Goal: Communication & Community: Answer question/provide support

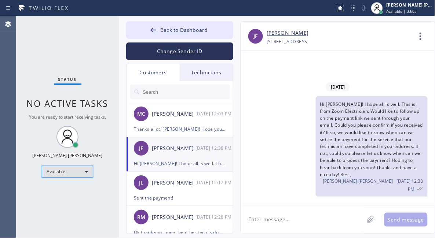
click at [84, 175] on div "Available" at bounding box center [67, 172] width 51 height 12
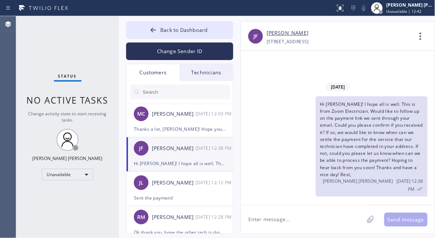
drag, startPoint x: 51, startPoint y: 212, endPoint x: 69, endPoint y: 57, distance: 156.5
click at [50, 212] on div "Status No active tasks Change activity state to start receiving tasks. Ashley B…" at bounding box center [67, 127] width 103 height 222
click at [174, 25] on button "Back to Dashboard" at bounding box center [179, 30] width 107 height 18
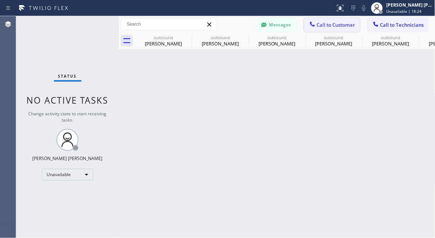
click at [328, 24] on span "Call to Customer" at bounding box center [336, 25] width 39 height 7
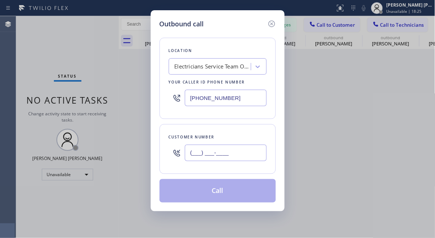
click at [219, 147] on input "(___) ___-____" at bounding box center [226, 153] width 82 height 17
paste input "650) 863-7888"
type input "(650) 863-7888"
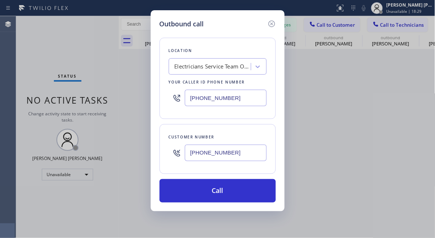
click at [59, 36] on div "Outbound call Location Electricians Service Team Oxnard Your caller id phone nu…" at bounding box center [217, 119] width 435 height 238
click at [232, 64] on div "Electricians Service Team Oxnard" at bounding box center [213, 67] width 77 height 8
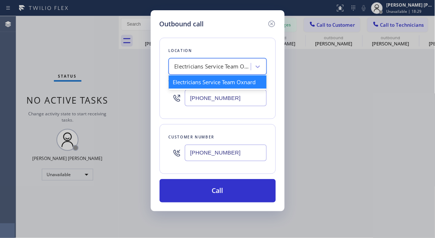
click at [232, 64] on div "Electricians Service Team Oxnard" at bounding box center [213, 67] width 77 height 8
paste input "Zoom Electricians [GEOGRAPHIC_DATA]"
type input "Zoom Electricians [GEOGRAPHIC_DATA]"
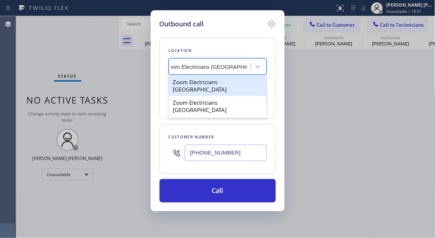
click at [218, 86] on div "Zoom Electricians [GEOGRAPHIC_DATA]" at bounding box center [218, 86] width 98 height 21
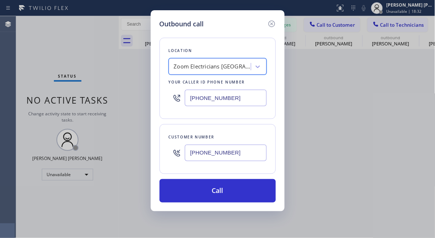
type input "[PHONE_NUMBER]"
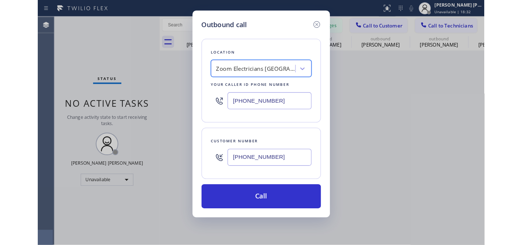
scroll to position [0, 1]
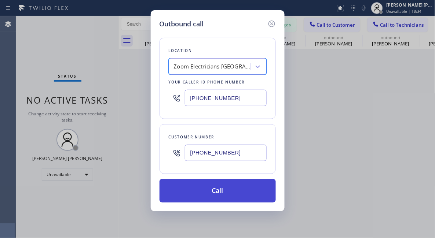
click at [221, 192] on button "Call" at bounding box center [218, 190] width 116 height 23
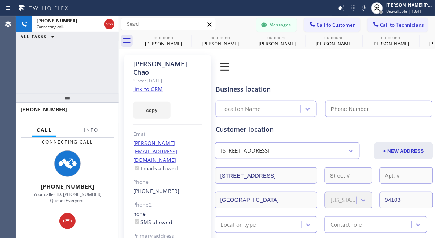
type input "[PHONE_NUMBER]"
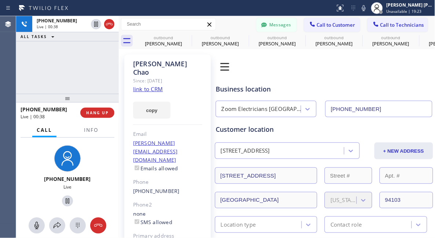
click at [56, 67] on div "+16508637888 Live | 00:38 ALL TASKS ALL TASKS ACTIVE TASKS TASKS IN WRAP UP" at bounding box center [67, 55] width 103 height 78
click at [93, 113] on span "HANG UP" at bounding box center [97, 112] width 22 height 5
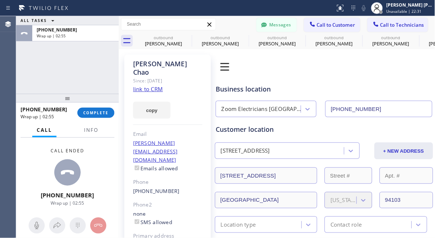
click at [30, 161] on div "Call ended +16508637888 Wrap up | 02:55" at bounding box center [67, 177] width 103 height 79
click at [91, 113] on span "COMPLETE" at bounding box center [95, 112] width 25 height 5
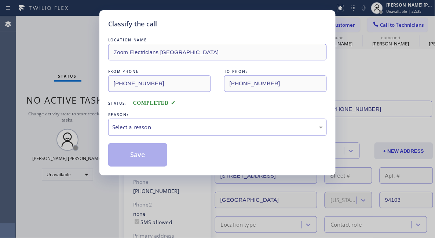
click at [207, 131] on div "Select a reason" at bounding box center [217, 127] width 211 height 8
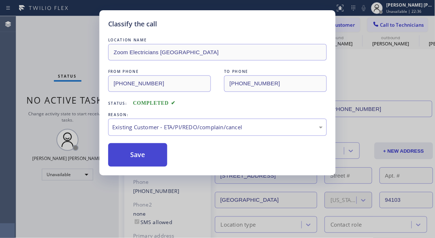
click at [137, 159] on button "Save" at bounding box center [137, 154] width 59 height 23
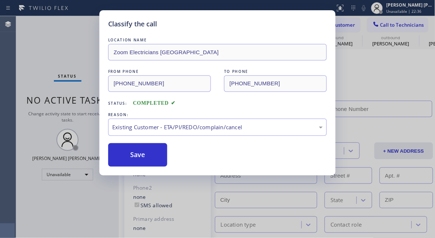
type input "[PHONE_NUMBER]"
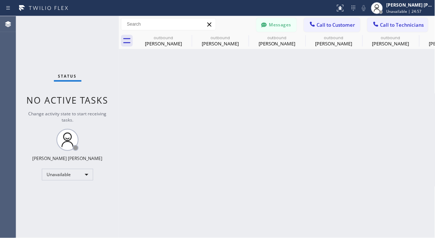
click at [34, 205] on div "Status No active tasks Change activity state to start receiving tasks. Ashley B…" at bounding box center [67, 127] width 103 height 222
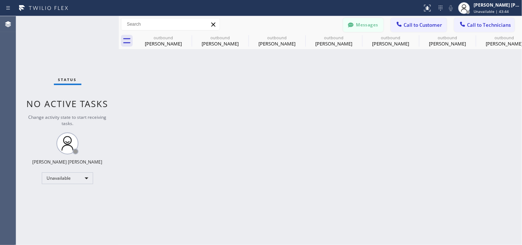
click at [373, 25] on button "Messages" at bounding box center [363, 25] width 40 height 14
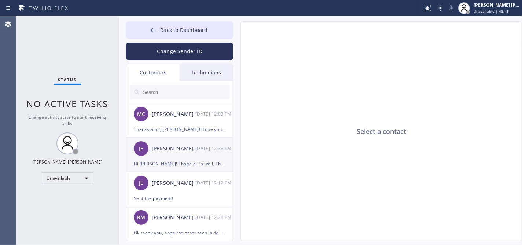
click at [200, 153] on div "JF Jason Flecher 09/18 12:38 PM" at bounding box center [180, 149] width 107 height 22
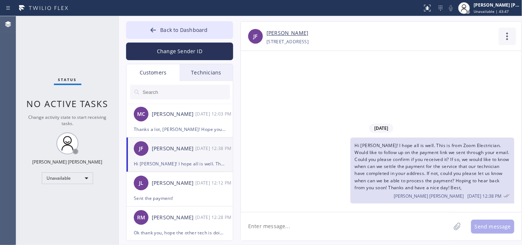
click at [435, 38] on icon at bounding box center [508, 37] width 18 height 18
click at [435, 70] on li "Call to Customer" at bounding box center [463, 75] width 106 height 19
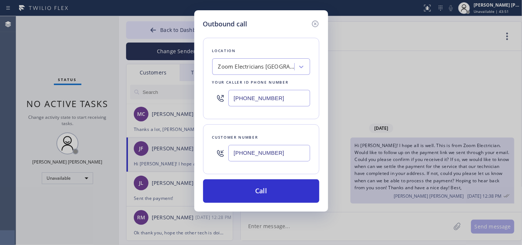
drag, startPoint x: 59, startPoint y: 166, endPoint x: 83, endPoint y: 164, distance: 24.3
click at [59, 166] on div "Outbound call Location Zoom Electricians San Francisco Your caller id phone num…" at bounding box center [261, 122] width 522 height 245
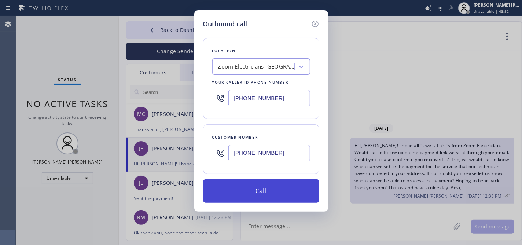
click at [250, 186] on button "Call" at bounding box center [261, 190] width 116 height 23
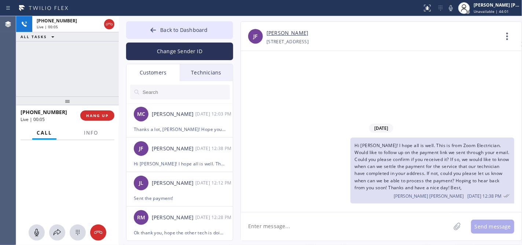
type input "[PHONE_NUMBER]"
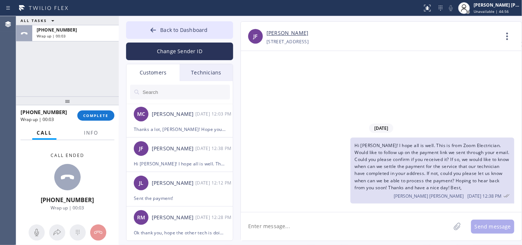
click at [342, 227] on textarea at bounding box center [346, 226] width 210 height 28
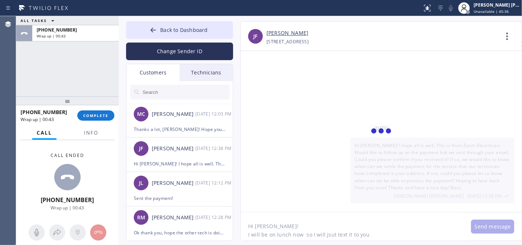
type textarea "Hi John! I will be on lunch now so I will jsut text it to you"
drag, startPoint x: 268, startPoint y: 226, endPoint x: 281, endPoint y: 226, distance: 12.9
click at [268, 226] on textarea "Hi John! I will be on lunch now so I will jsut text it to you" at bounding box center [352, 226] width 223 height 28
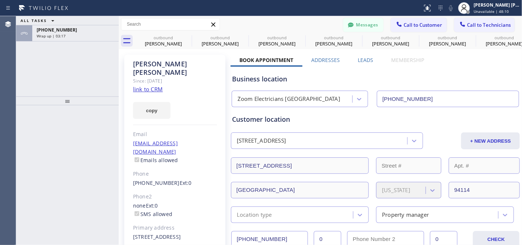
type input "[PHONE_NUMBER]"
click at [367, 27] on button "Messages" at bounding box center [363, 25] width 40 height 14
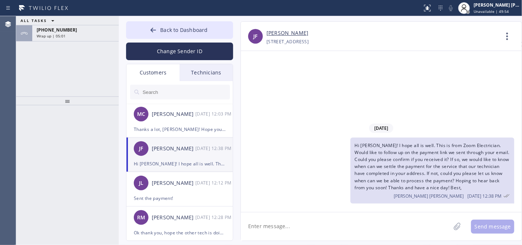
click at [298, 223] on textarea at bounding box center [346, 226] width 210 height 28
click at [262, 223] on textarea at bounding box center [346, 226] width 210 height 28
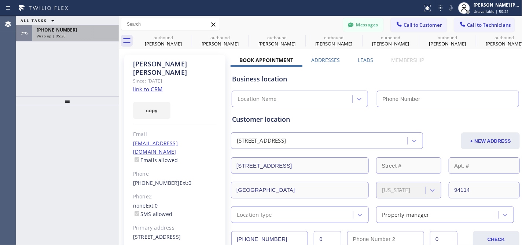
click at [89, 38] on div "[PHONE_NUMBER] Wrap up | 05:28" at bounding box center [74, 33] width 84 height 16
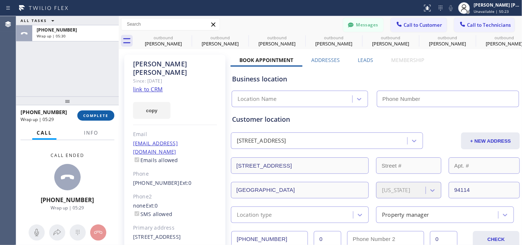
click at [104, 117] on span "COMPLETE" at bounding box center [95, 115] width 25 height 5
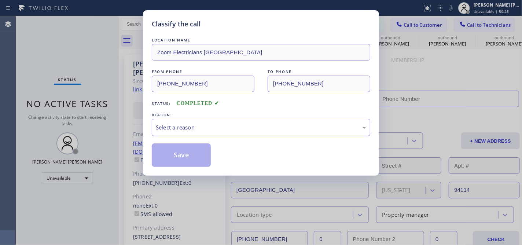
scroll to position [15, 0]
click at [243, 125] on div "Select a reason" at bounding box center [261, 127] width 211 height 8
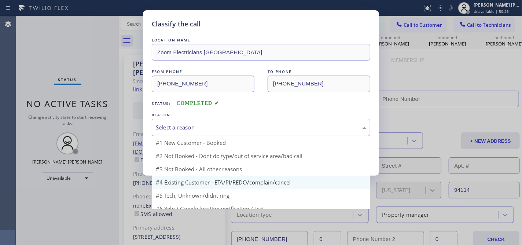
scroll to position [0, 0]
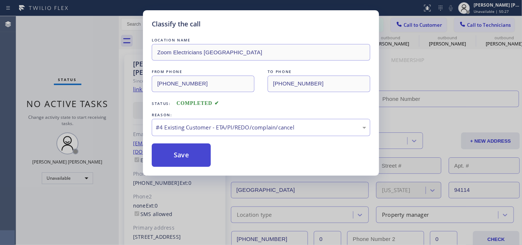
click at [193, 150] on button "Save" at bounding box center [181, 154] width 59 height 23
click at [195, 150] on button "Save" at bounding box center [181, 154] width 59 height 23
click at [196, 150] on button "Save" at bounding box center [181, 154] width 59 height 23
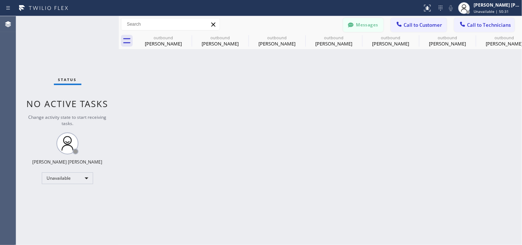
click at [366, 29] on button "Messages" at bounding box center [363, 25] width 40 height 14
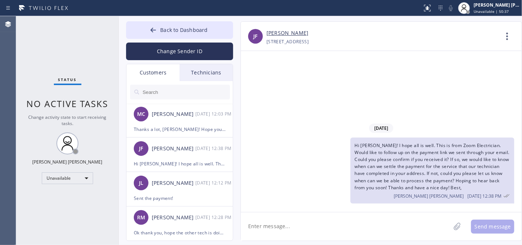
click at [362, 231] on textarea at bounding box center [346, 226] width 210 height 28
click at [321, 229] on textarea at bounding box center [346, 226] width 210 height 28
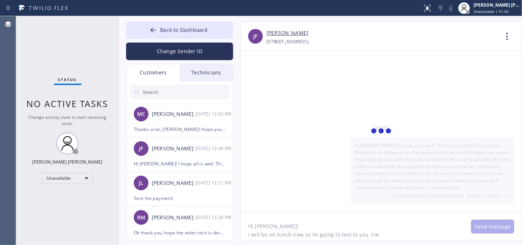
type textarea "Hi [PERSON_NAME]! I will be on lunch now so Im going to text to you. For"
click at [295, 187] on div at bounding box center [381, 131] width 281 height 161
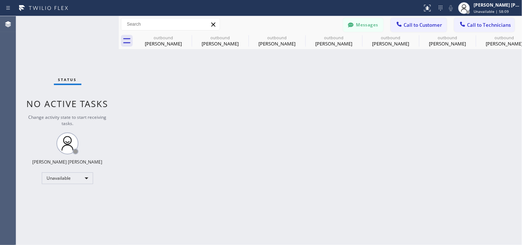
click at [72, 204] on div "Status No active tasks Change activity state to start receiving tasks. Ashley B…" at bounding box center [67, 130] width 103 height 229
click at [73, 174] on div "Unavailable" at bounding box center [67, 178] width 51 height 12
click at [65, 215] on li "Break" at bounding box center [67, 215] width 50 height 9
click at [367, 27] on button "Messages" at bounding box center [363, 25] width 40 height 14
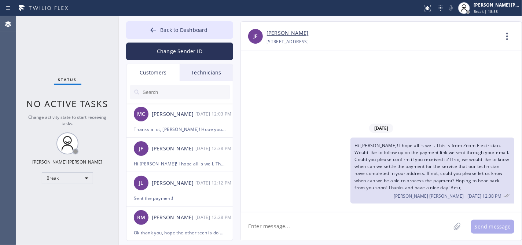
click at [20, 18] on div "Status No active tasks Change activity state to start receiving tasks. Ashley B…" at bounding box center [67, 130] width 103 height 229
